Goal: Ask a question

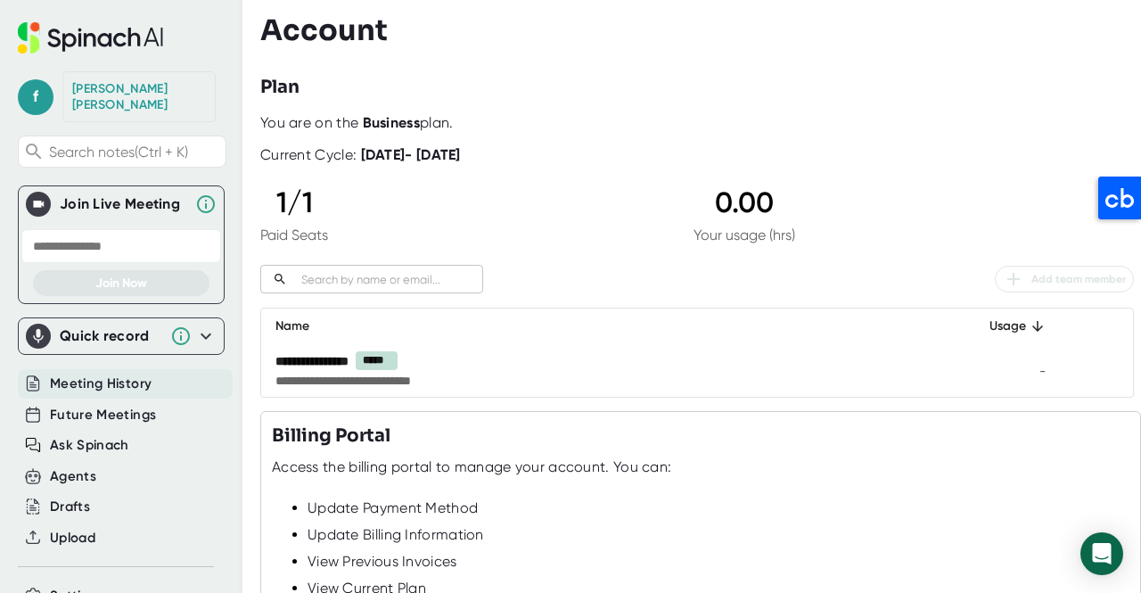
click at [107, 374] on span "Meeting History" at bounding box center [101, 384] width 102 height 21
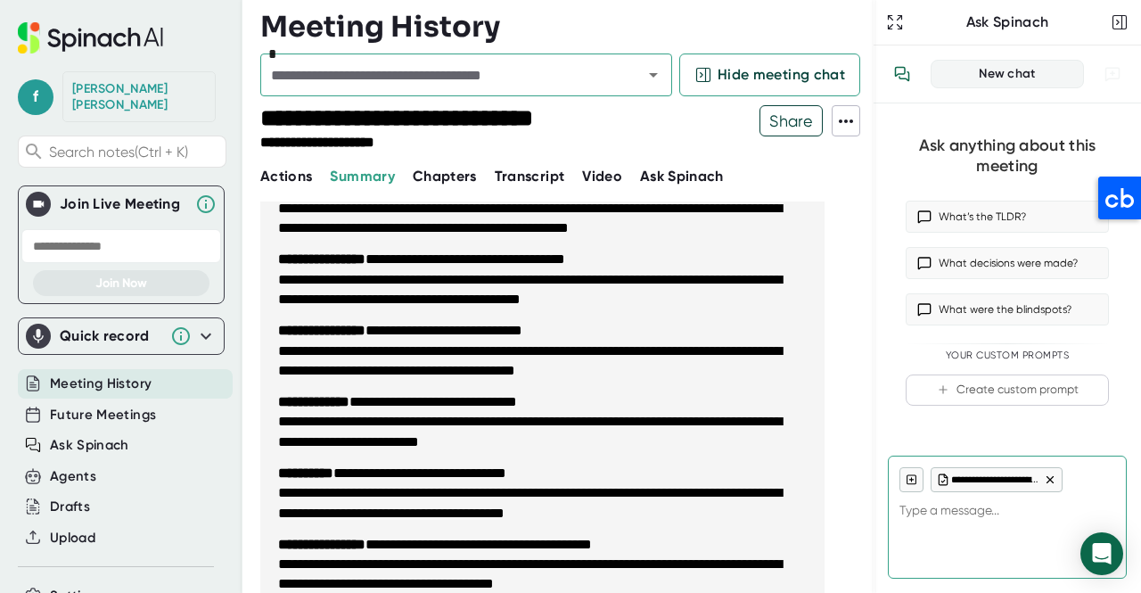
scroll to position [1179, 0]
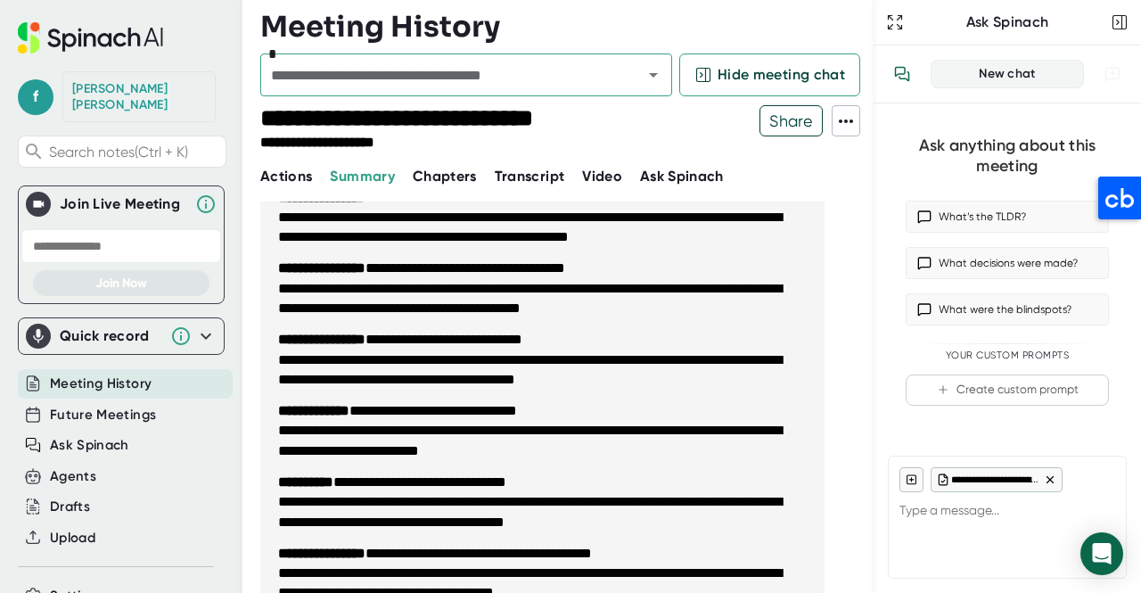
click at [111, 374] on span "Meeting History" at bounding box center [101, 384] width 102 height 21
click at [658, 74] on icon "Open" at bounding box center [653, 74] width 21 height 21
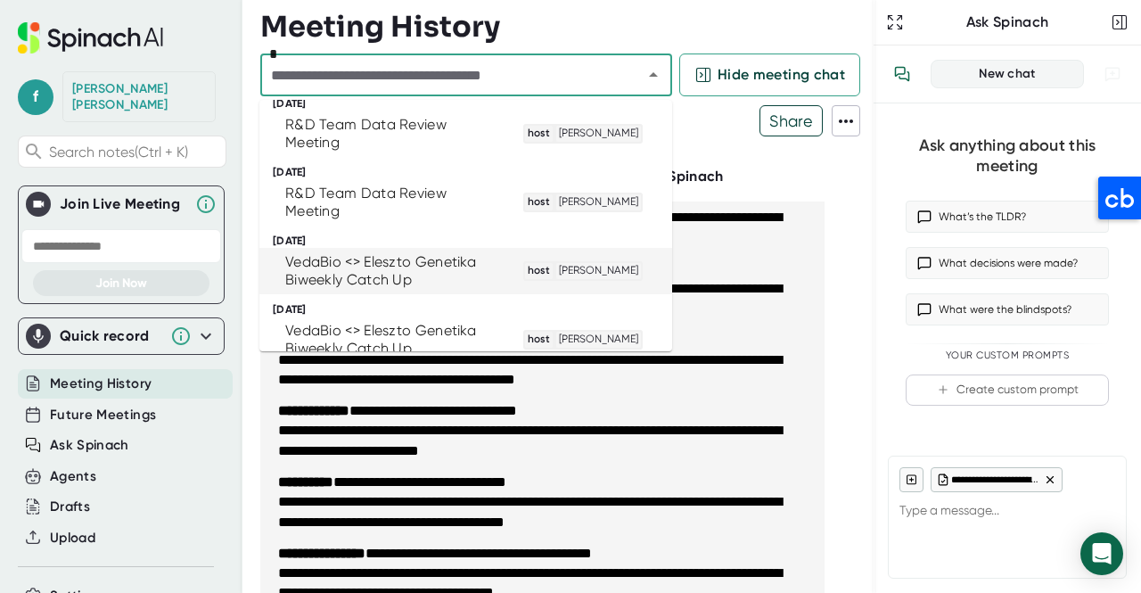
scroll to position [366, 0]
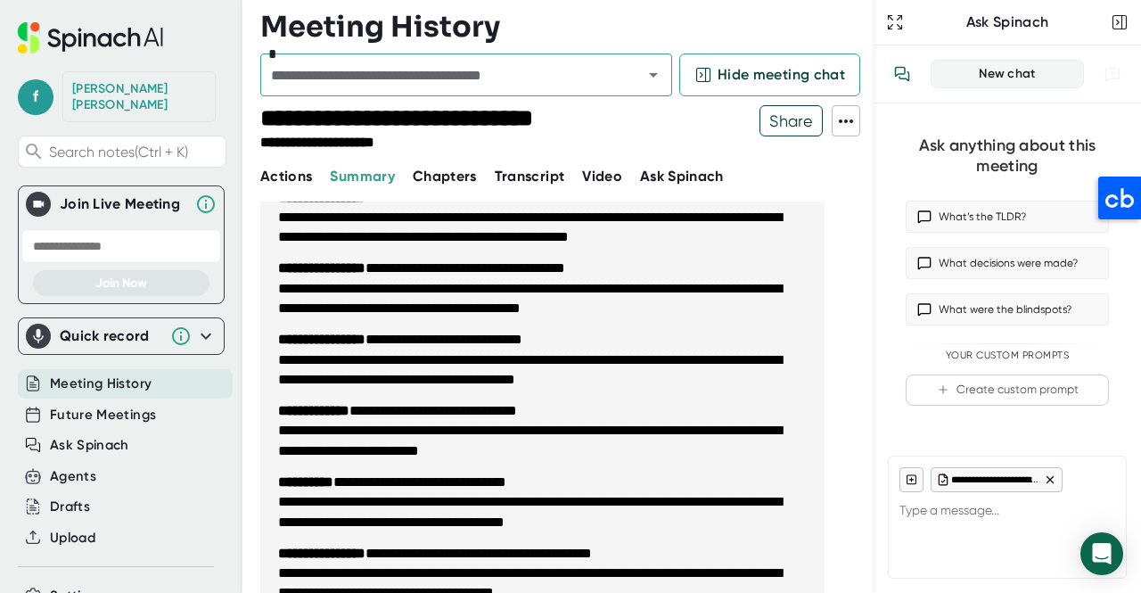
click at [883, 522] on div "**********" at bounding box center [1007, 318] width 267 height 547
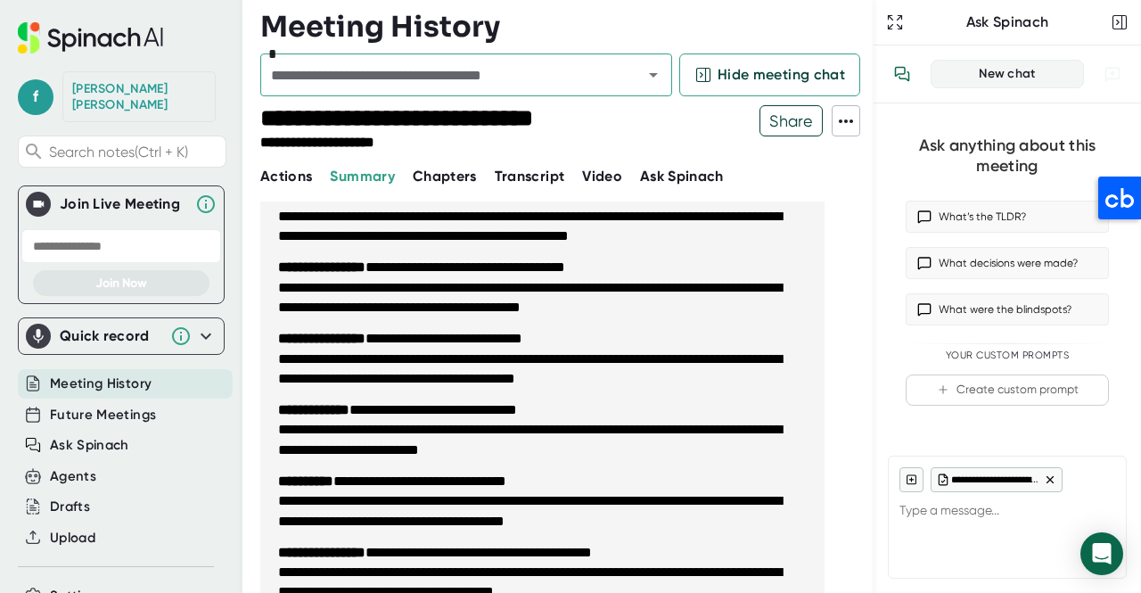
type textarea "x"
